Goal: Transaction & Acquisition: Obtain resource

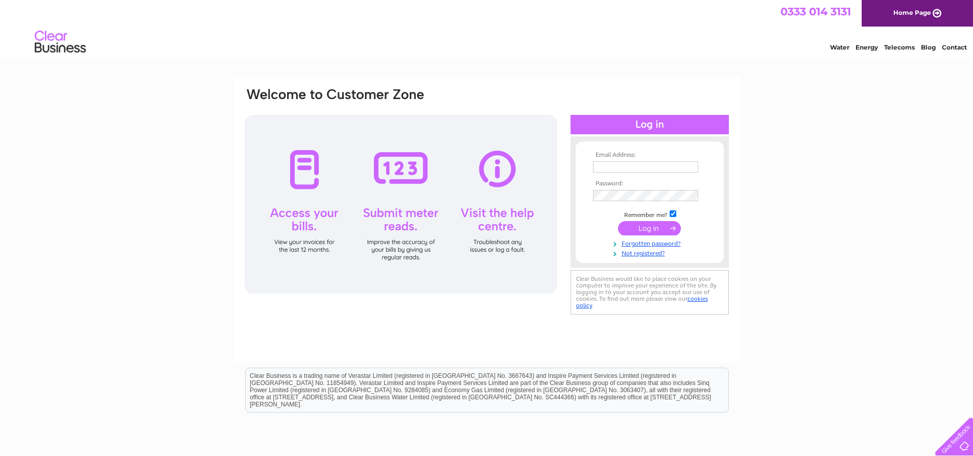
type input "lorraine@russellhamilton.com"
click at [656, 230] on input "submit" at bounding box center [649, 228] width 63 height 14
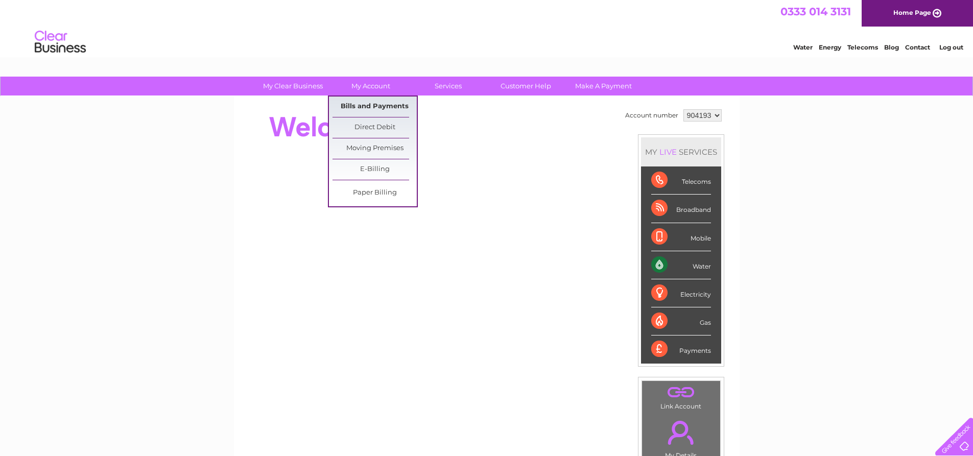
click at [361, 104] on link "Bills and Payments" at bounding box center [375, 107] width 84 height 20
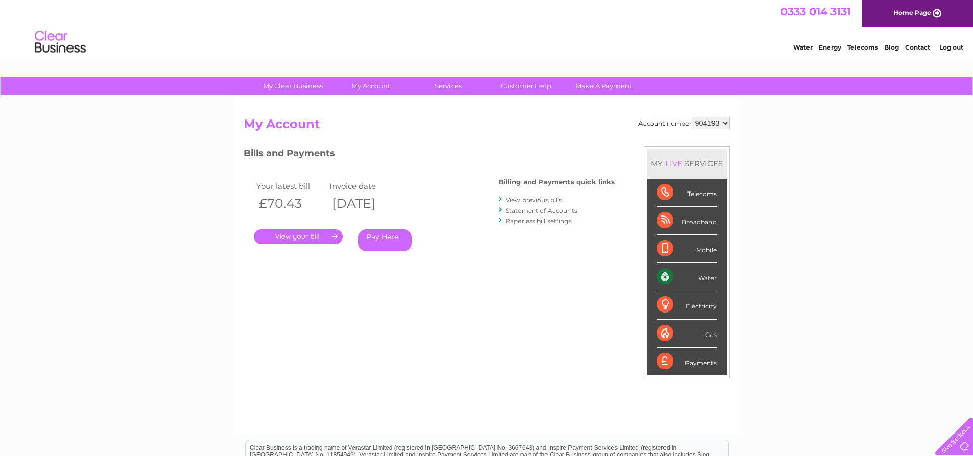
click at [317, 232] on link "." at bounding box center [298, 236] width 89 height 15
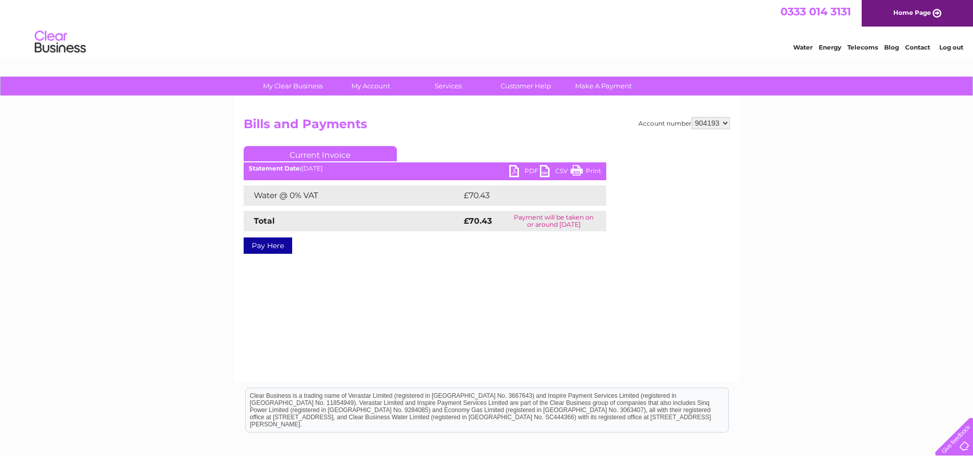
click at [513, 168] on link "PDF" at bounding box center [524, 172] width 31 height 15
click at [512, 168] on link "PDF" at bounding box center [524, 172] width 31 height 15
